Goal: Find specific page/section: Find specific page/section

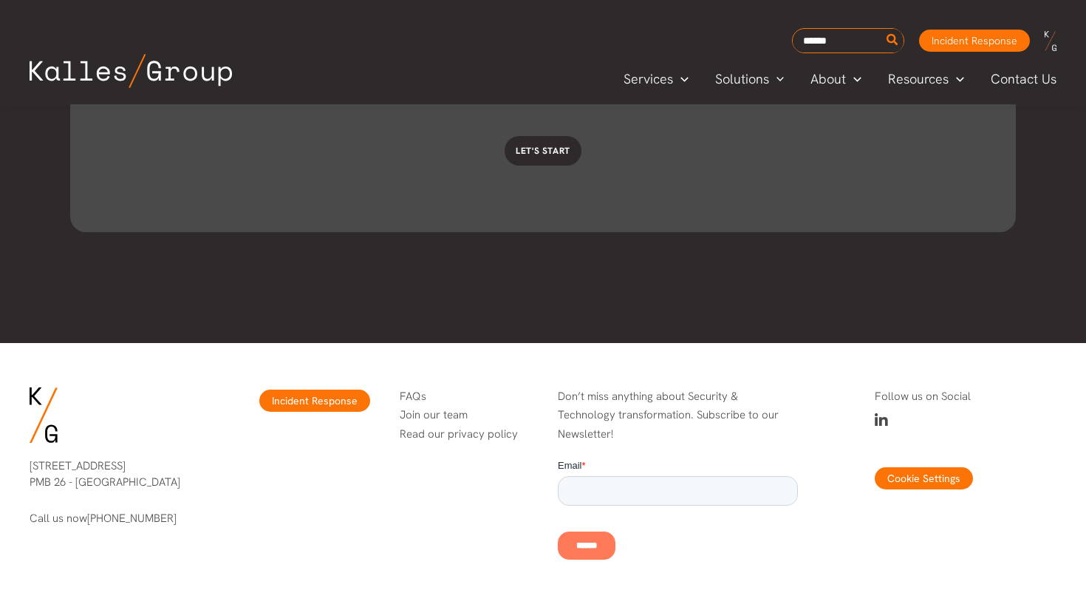
scroll to position [4612, 0]
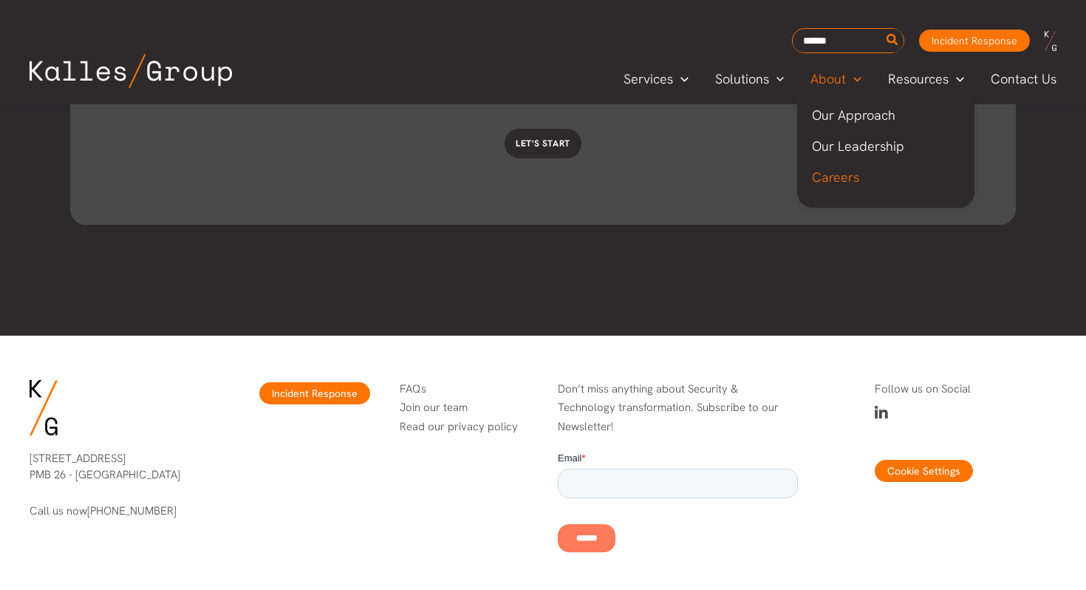
click at [847, 173] on span "Careers" at bounding box center [835, 176] width 47 height 17
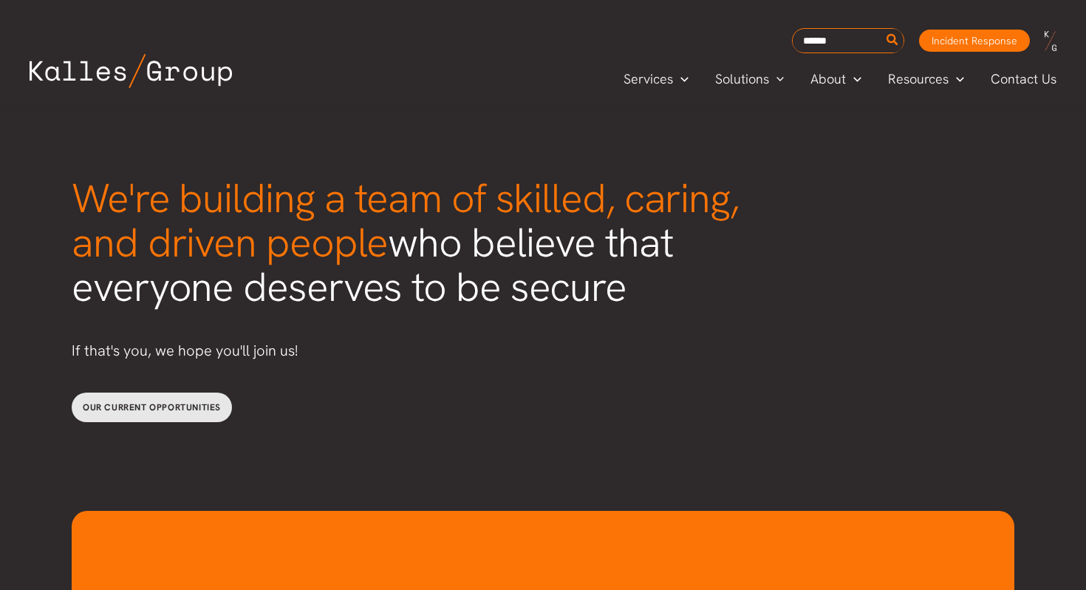
scroll to position [3729, 0]
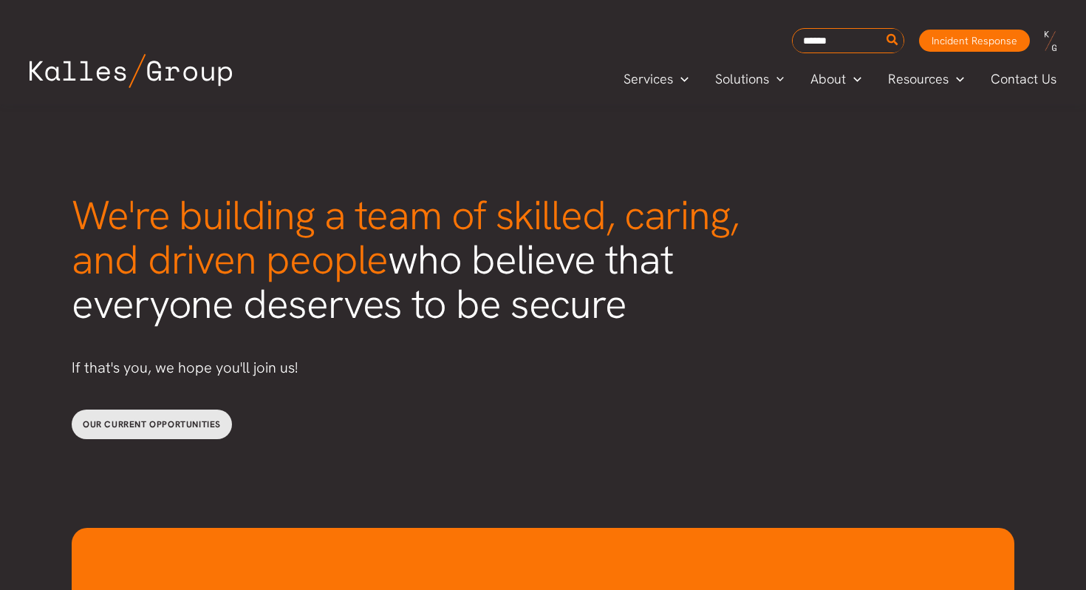
click at [146, 418] on span "Our current opportunities" at bounding box center [152, 424] width 138 height 12
